Goal: Navigation & Orientation: Find specific page/section

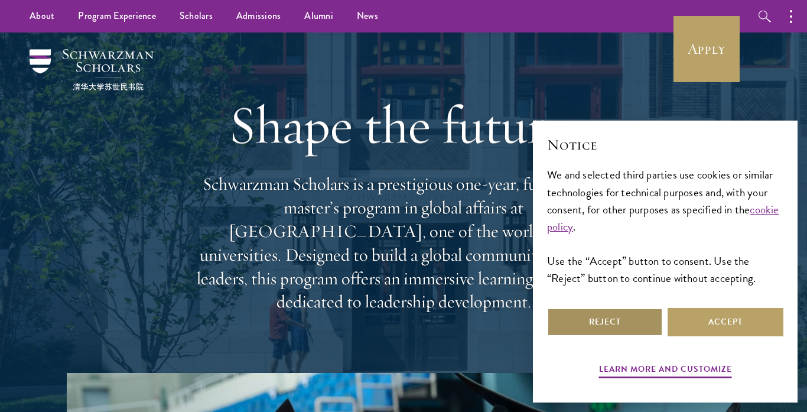
click at [613, 323] on button "Reject" at bounding box center [605, 322] width 116 height 28
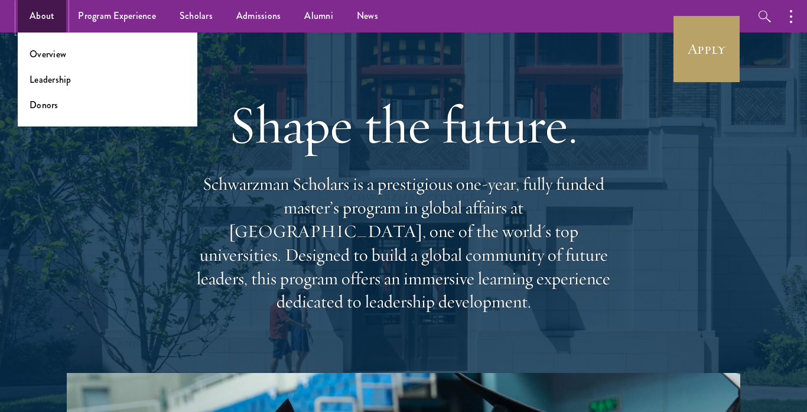
click at [48, 11] on link "About" at bounding box center [42, 16] width 48 height 32
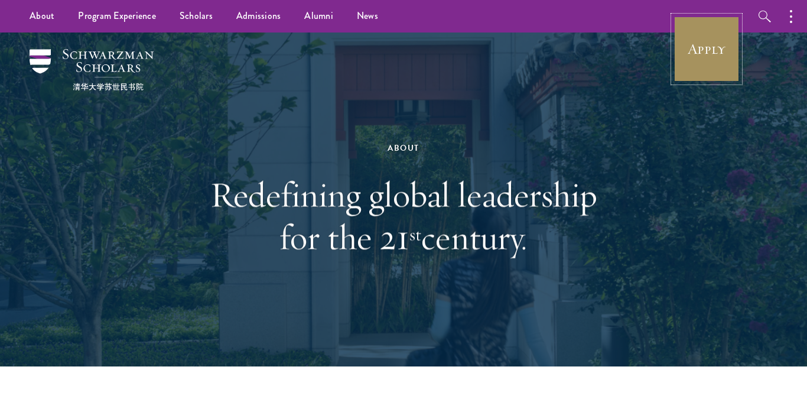
click at [709, 38] on link "Apply" at bounding box center [706, 49] width 66 height 66
